Goal: Register for event/course

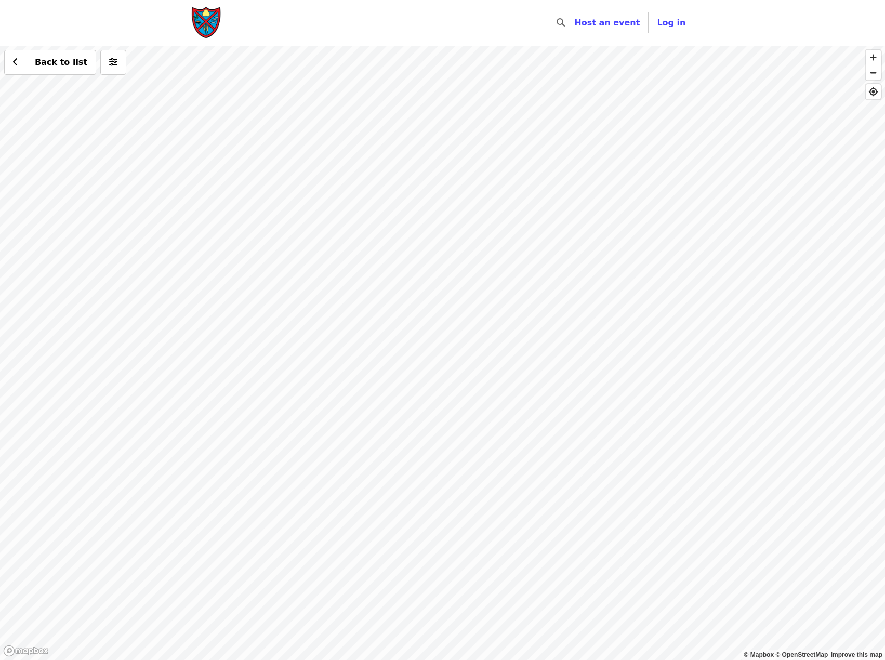
click at [242, 420] on div "Back to list" at bounding box center [442, 353] width 885 height 614
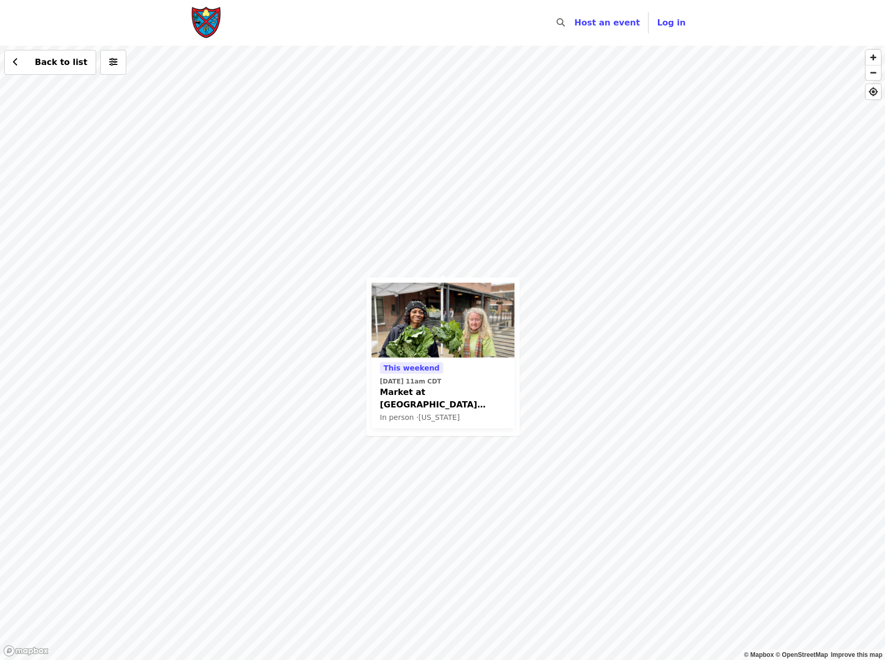
click at [473, 389] on span "Market at [GEOGRAPHIC_DATA] Glean Team" at bounding box center [443, 398] width 126 height 25
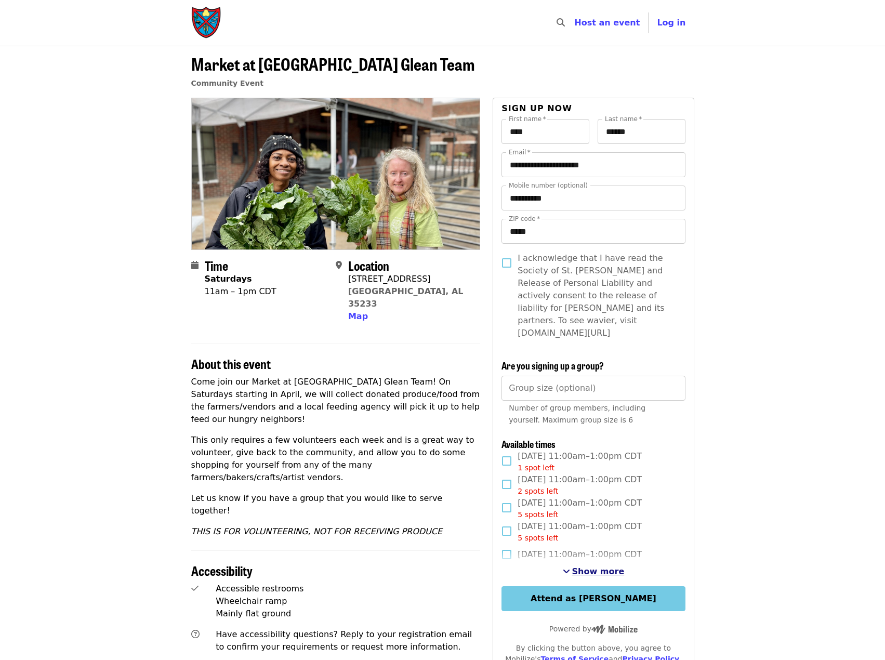
click at [597, 566] on span "Show more" at bounding box center [598, 571] width 52 height 10
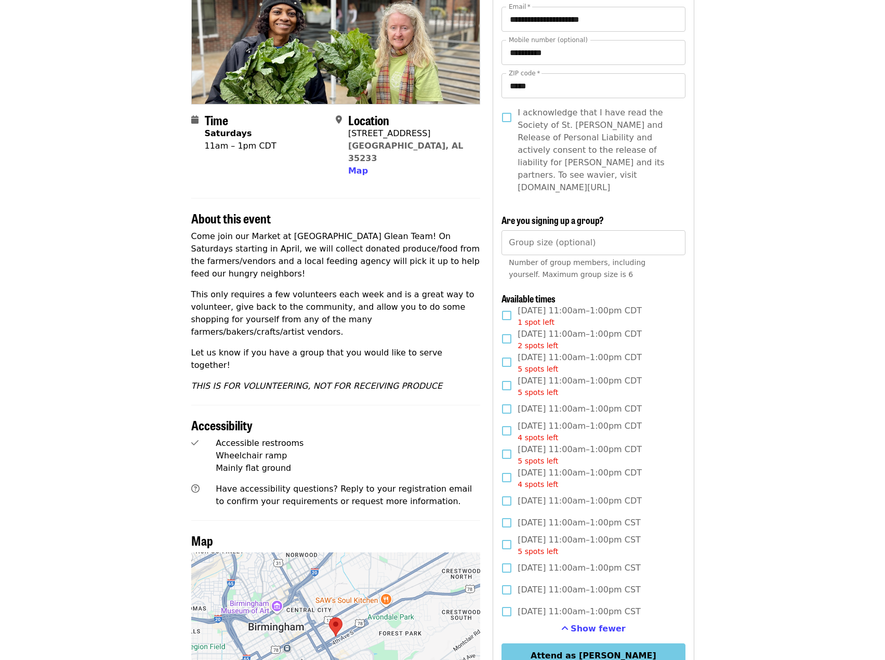
scroll to position [208, 0]
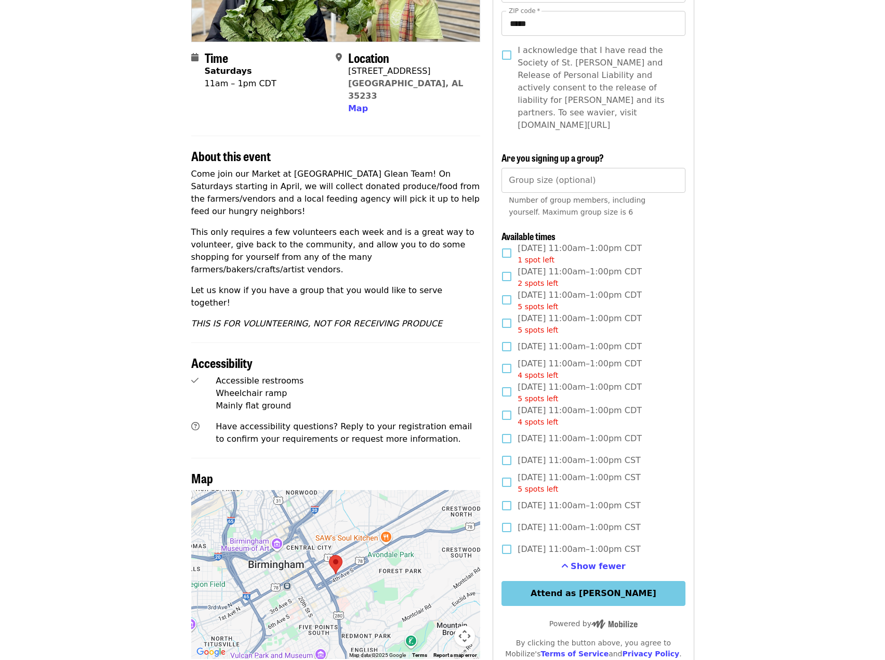
click at [800, 322] on article "Market at [GEOGRAPHIC_DATA] Glean Team Community Event Time Saturdays 11am – 1p…" at bounding box center [442, 397] width 885 height 1118
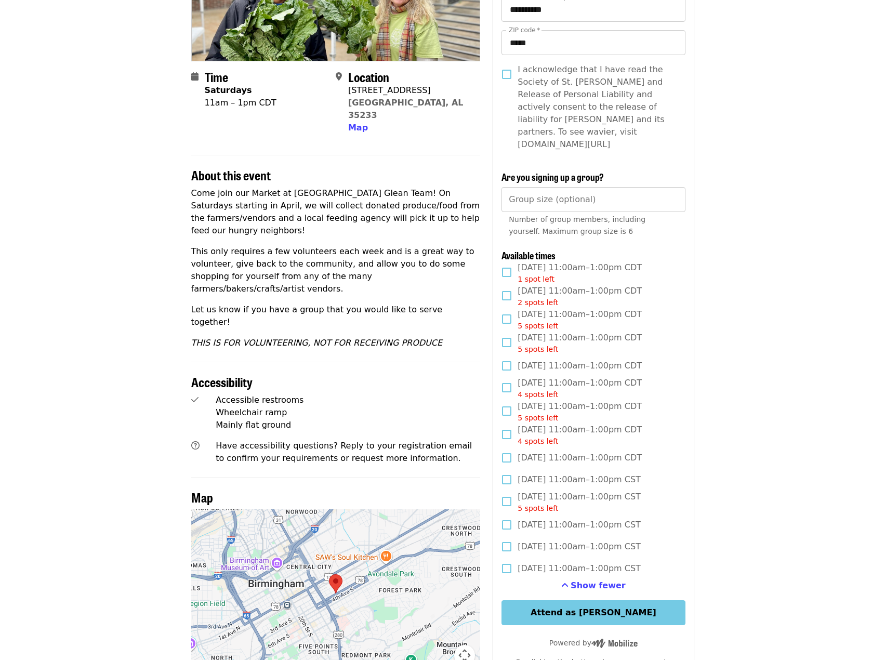
scroll to position [0, 0]
